Goal: Find specific page/section: Find specific page/section

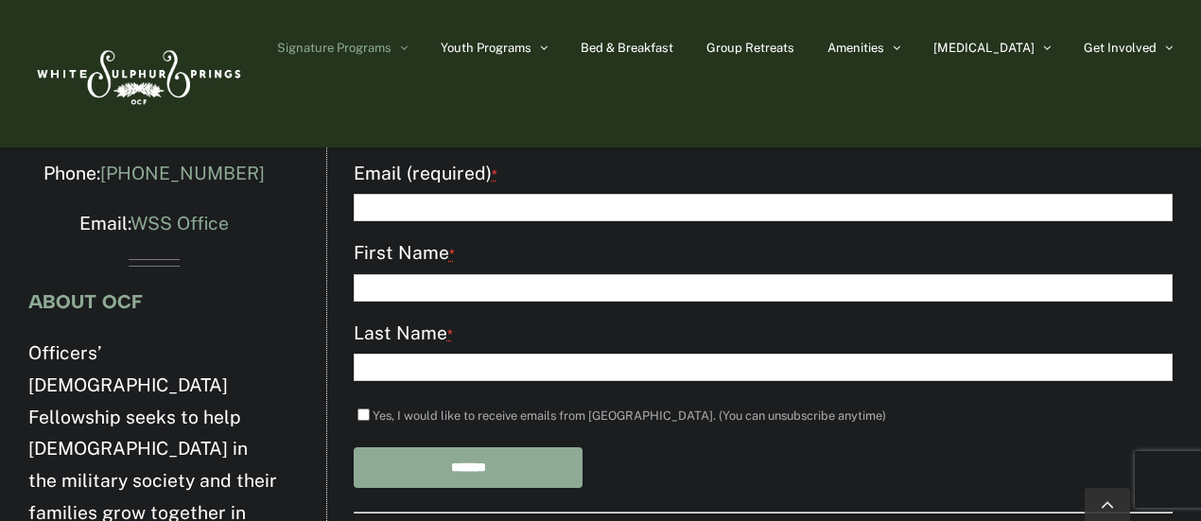
scroll to position [4042, 0]
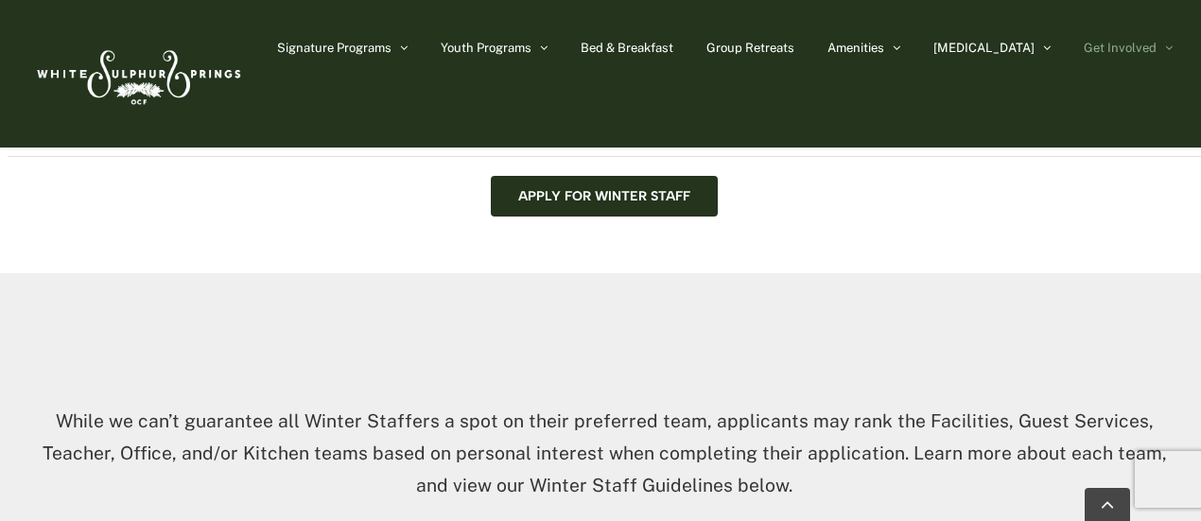
scroll to position [909, 0]
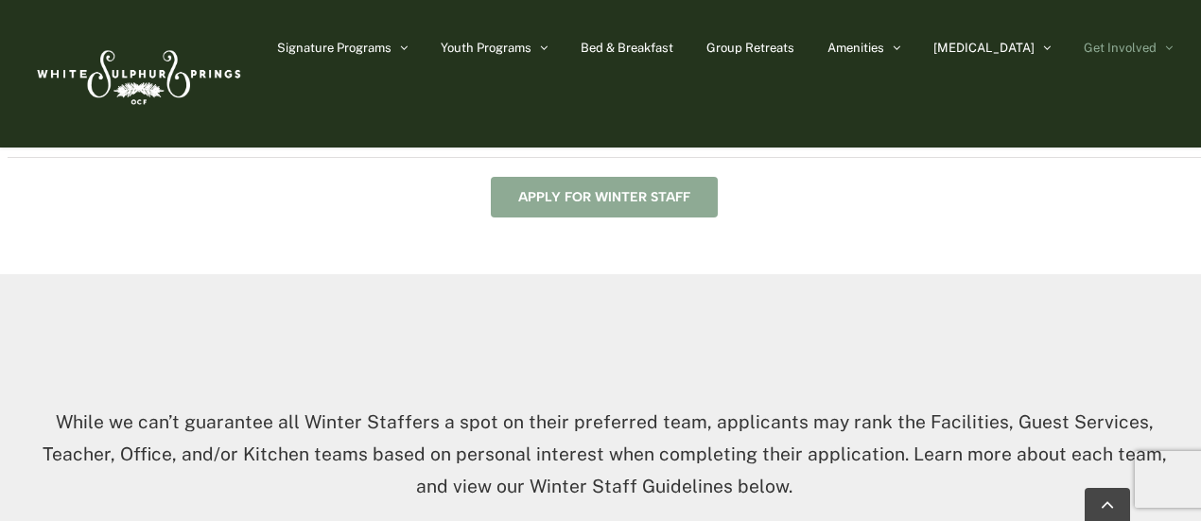
click at [577, 207] on link "Apply for Winter Staff" at bounding box center [604, 197] width 227 height 41
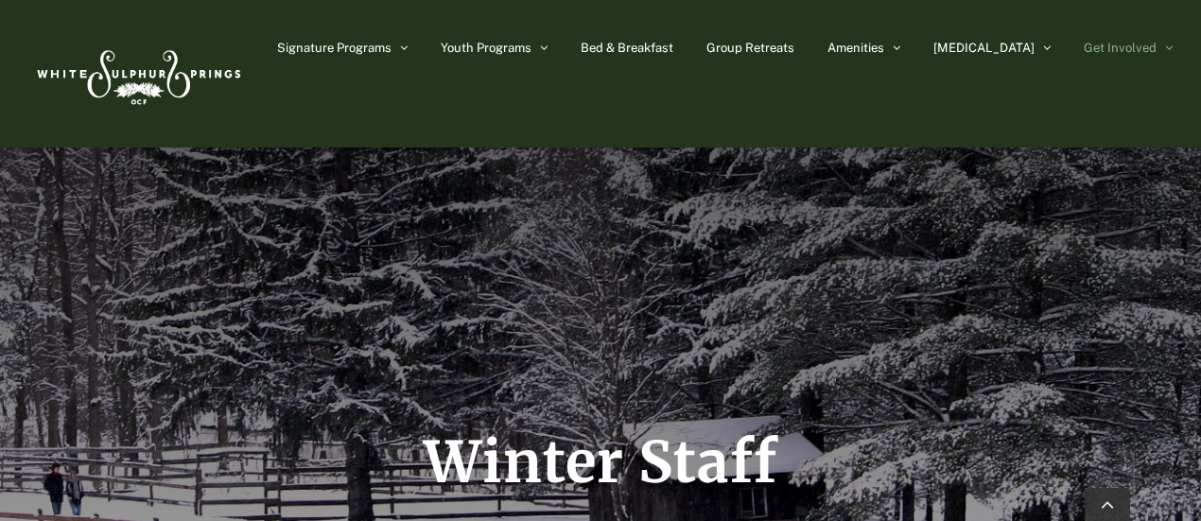
scroll to position [0, 0]
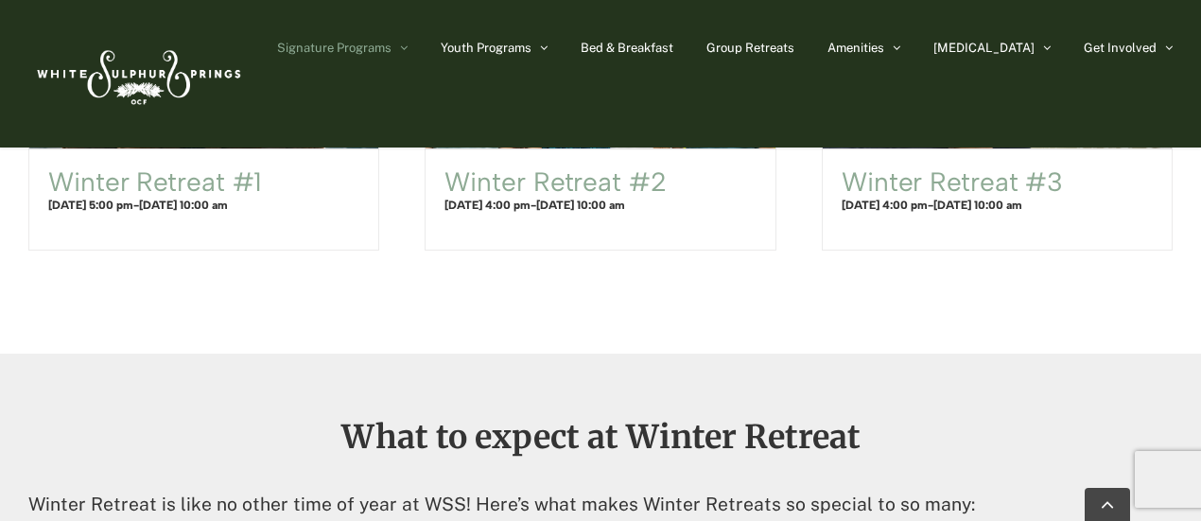
scroll to position [1425, 0]
drag, startPoint x: 804, startPoint y: 400, endPoint x: 590, endPoint y: 372, distance: 216.5
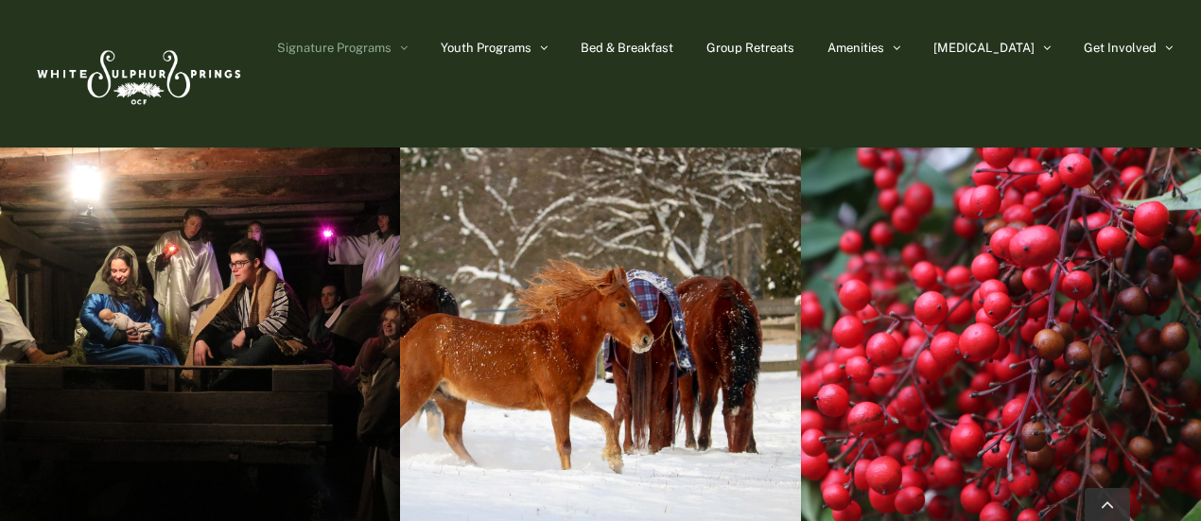
scroll to position [3328, 0]
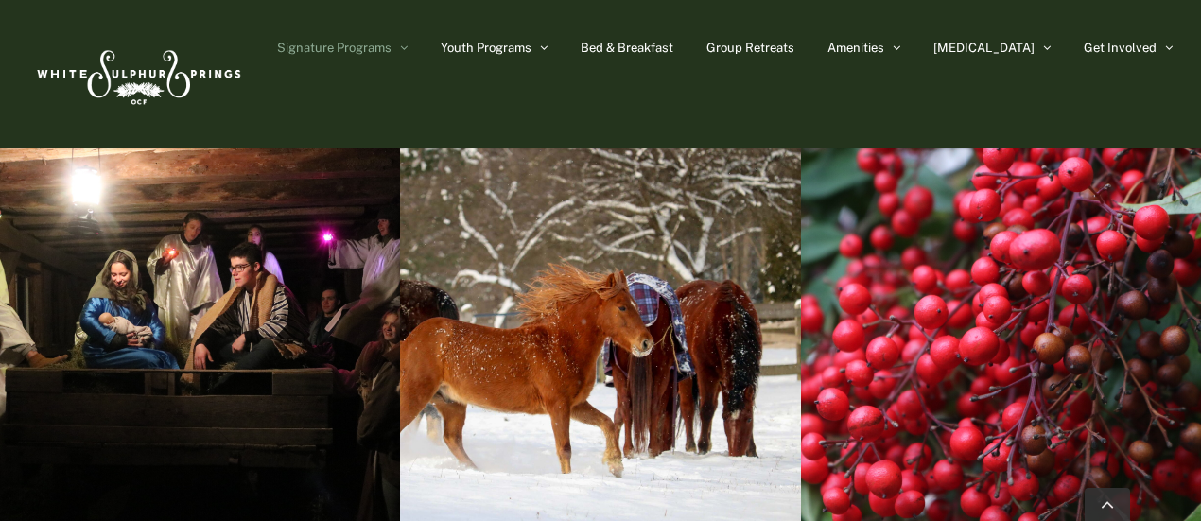
click at [398, 385] on div at bounding box center [200, 339] width 400 height 418
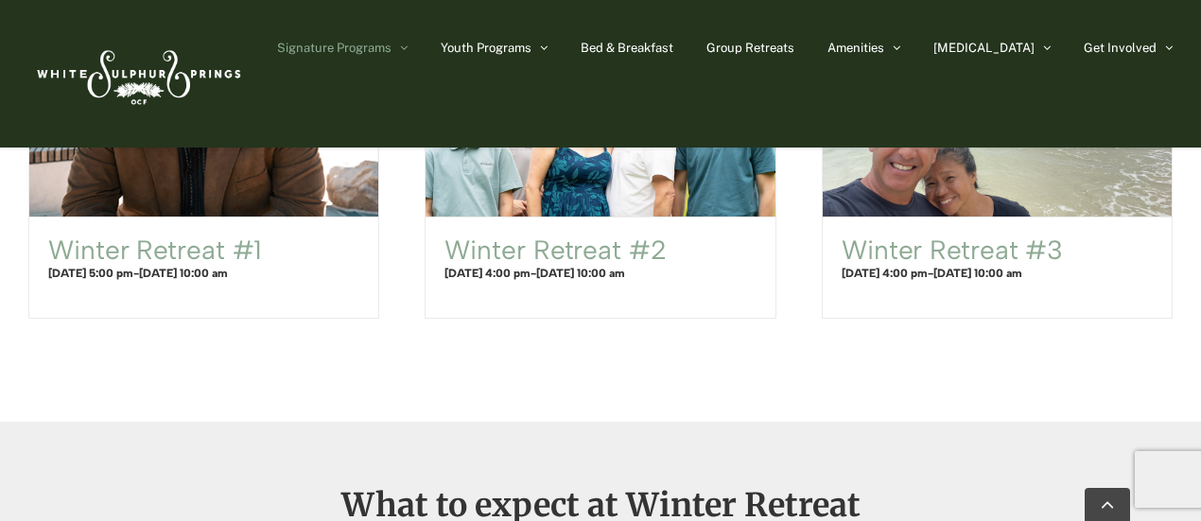
scroll to position [1357, 0]
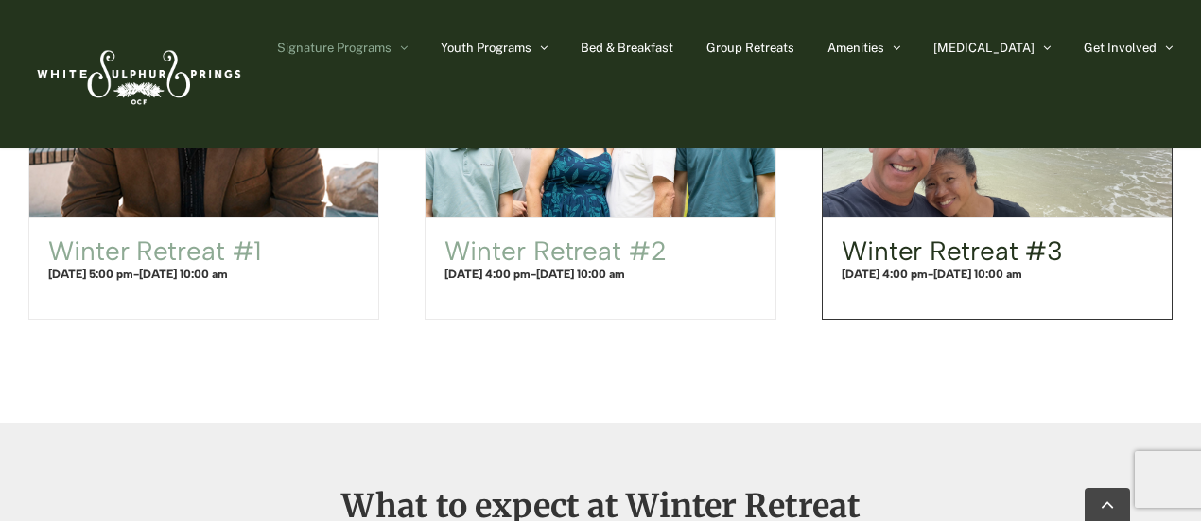
click at [957, 243] on link "Winter Retreat #3" at bounding box center [951, 250] width 221 height 32
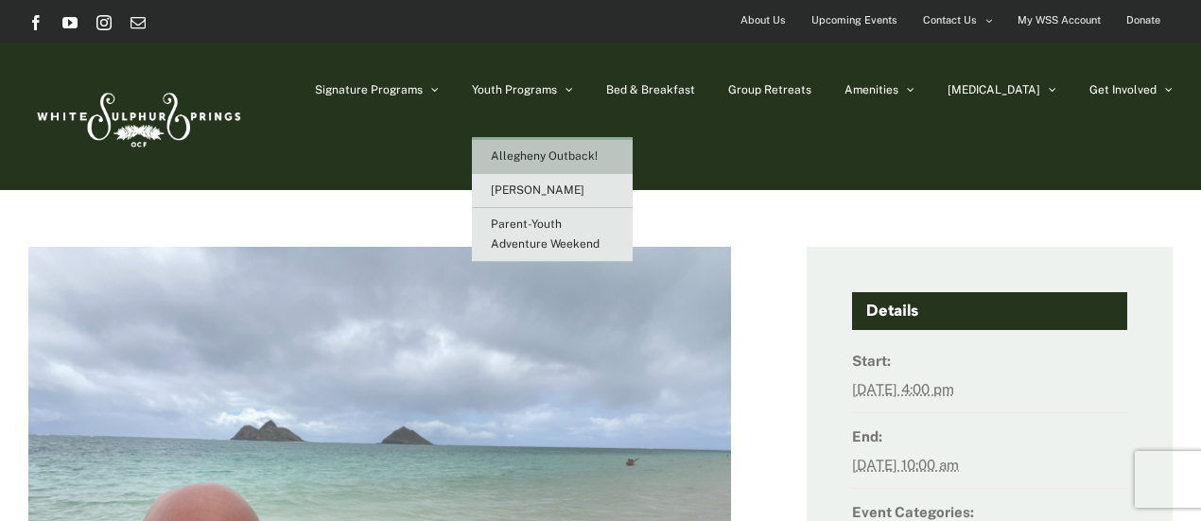
click at [594, 161] on span "Allegheny Outback!" at bounding box center [544, 155] width 107 height 13
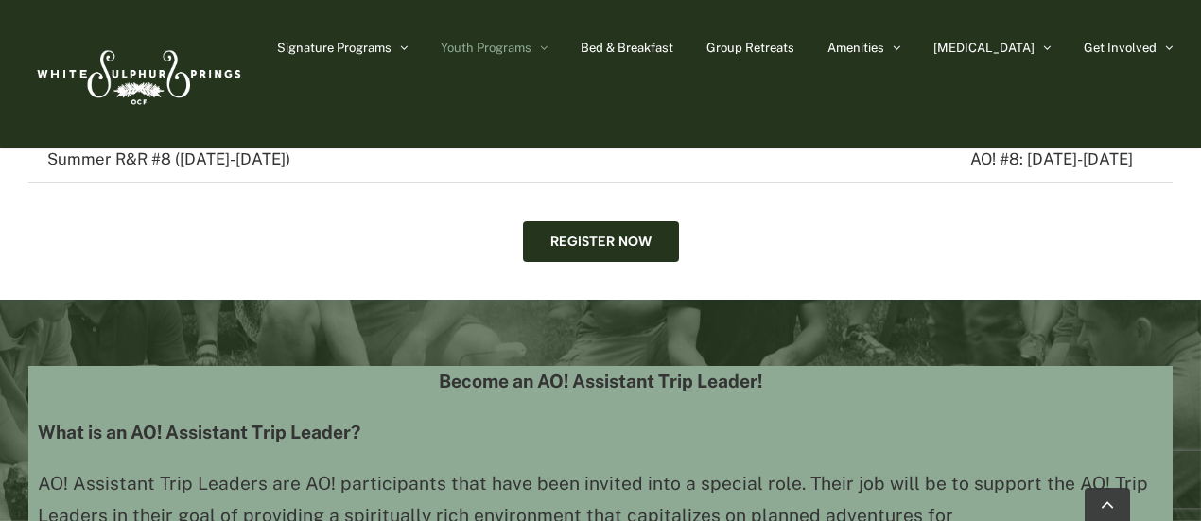
scroll to position [3301, 0]
